Goal: Complete application form: Complete application form

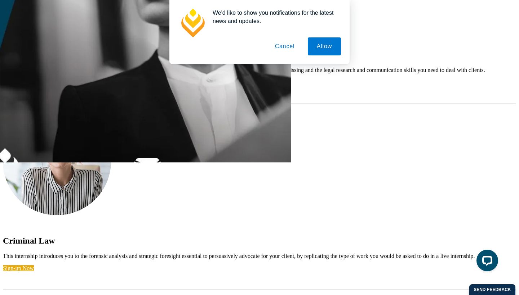
click at [288, 46] on button "Cancel" at bounding box center [285, 46] width 38 height 18
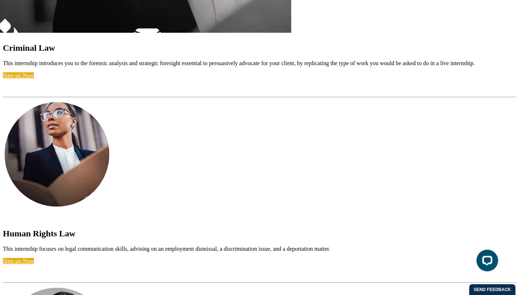
scroll to position [1370, 0]
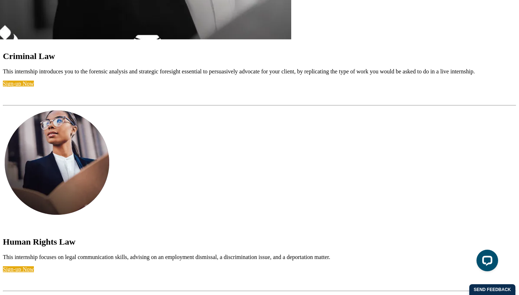
click at [58, 184] on img at bounding box center [57, 163] width 108 height 108
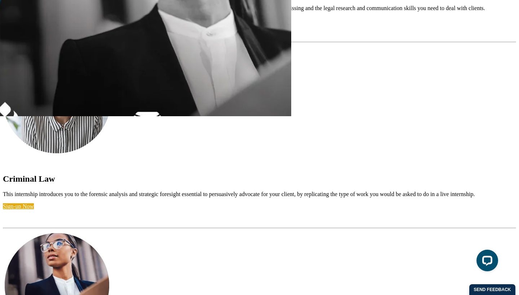
scroll to position [1227, 0]
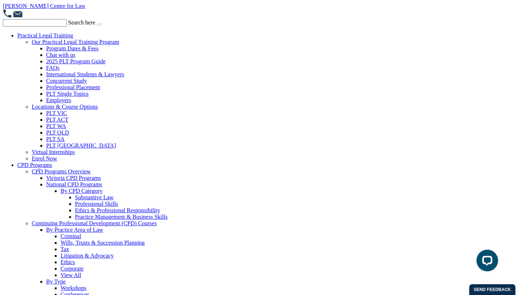
click at [58, 35] on link "Practical Legal Training" at bounding box center [45, 35] width 56 height 6
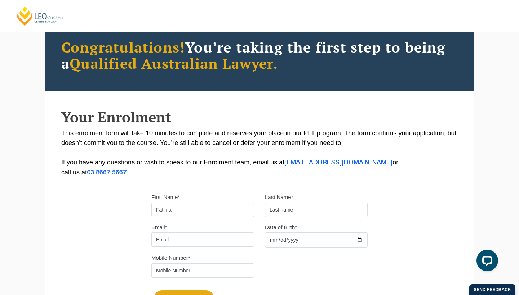
type input "Fatima"
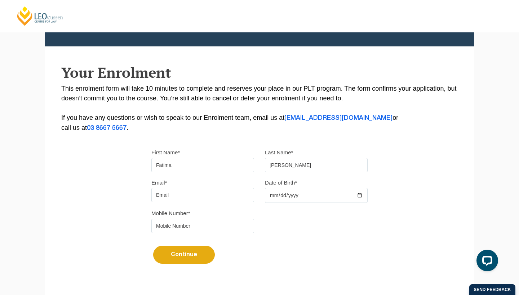
scroll to position [107, 0]
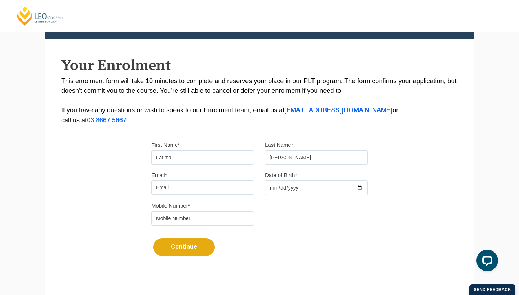
type input "Elsayed"
click at [210, 188] on input "21590974@students.edu.latrobe." at bounding box center [202, 187] width 103 height 14
click at [209, 188] on input "21590974@students.edu.latrobe." at bounding box center [202, 187] width 103 height 14
click at [208, 188] on input "21590974@students.edu.latrobe." at bounding box center [202, 187] width 103 height 14
type input "21590974@students.latrobe.edu.au"
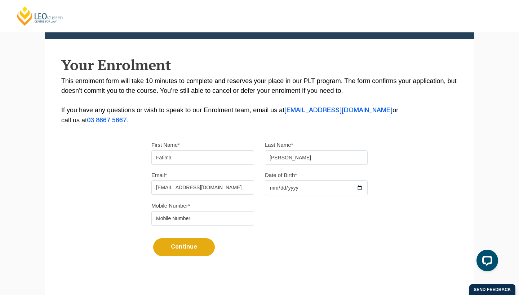
click at [278, 190] on input "Date of Birth*" at bounding box center [316, 187] width 103 height 15
click at [270, 190] on input "Date of Birth*" at bounding box center [316, 187] width 103 height 15
type input "2005-01-20"
click at [354, 220] on div "Mobile Number*" at bounding box center [259, 216] width 227 height 30
type input "0432525307"
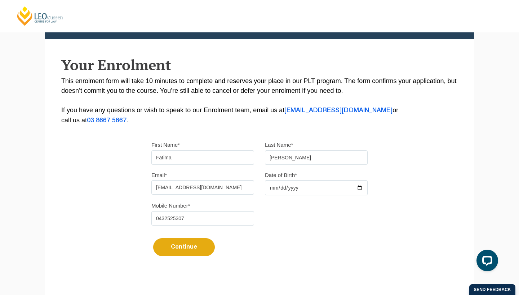
click at [279, 253] on div "Continue It looks like you’ve previously started an application. You can pick u…" at bounding box center [259, 244] width 216 height 27
click at [188, 249] on button "Continue" at bounding box center [184, 247] width 62 height 18
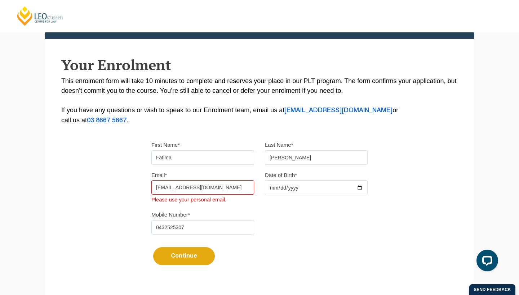
drag, startPoint x: 241, startPoint y: 188, endPoint x: 150, endPoint y: 186, distance: 91.2
click at [149, 188] on div "Email* 21590974@students.latrobe.edu.au Please use your personal email." at bounding box center [202, 187] width 113 height 35
type input "fatimasayyeeddd88@gmail."
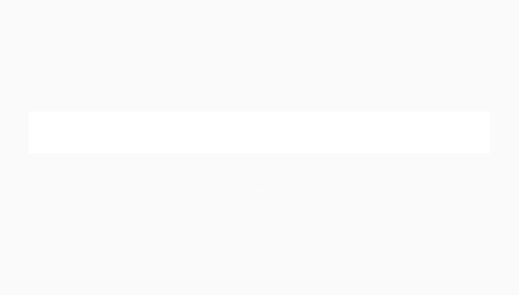
click at [167, 65] on div at bounding box center [259, 133] width 519 height 156
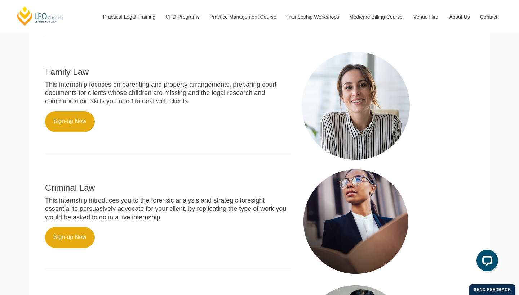
scroll to position [275, 0]
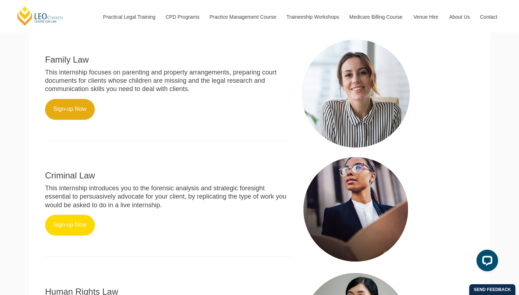
click at [75, 224] on link "Sign-up Now" at bounding box center [70, 225] width 50 height 21
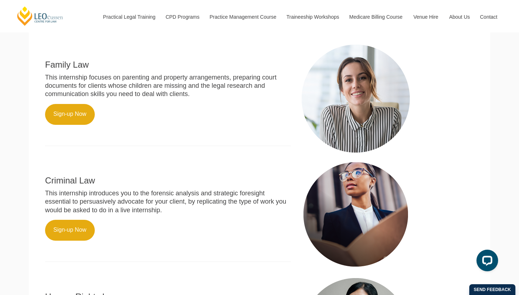
scroll to position [269, 0]
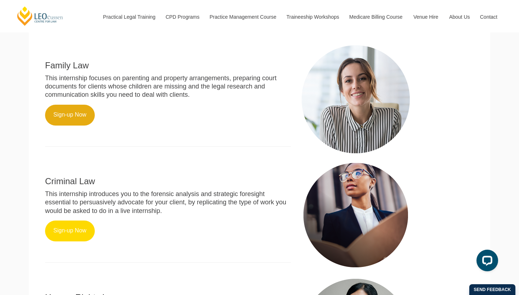
click at [67, 223] on link "Sign-up Now" at bounding box center [70, 231] width 50 height 21
